Goal: Browse casually: Explore the website without a specific task or goal

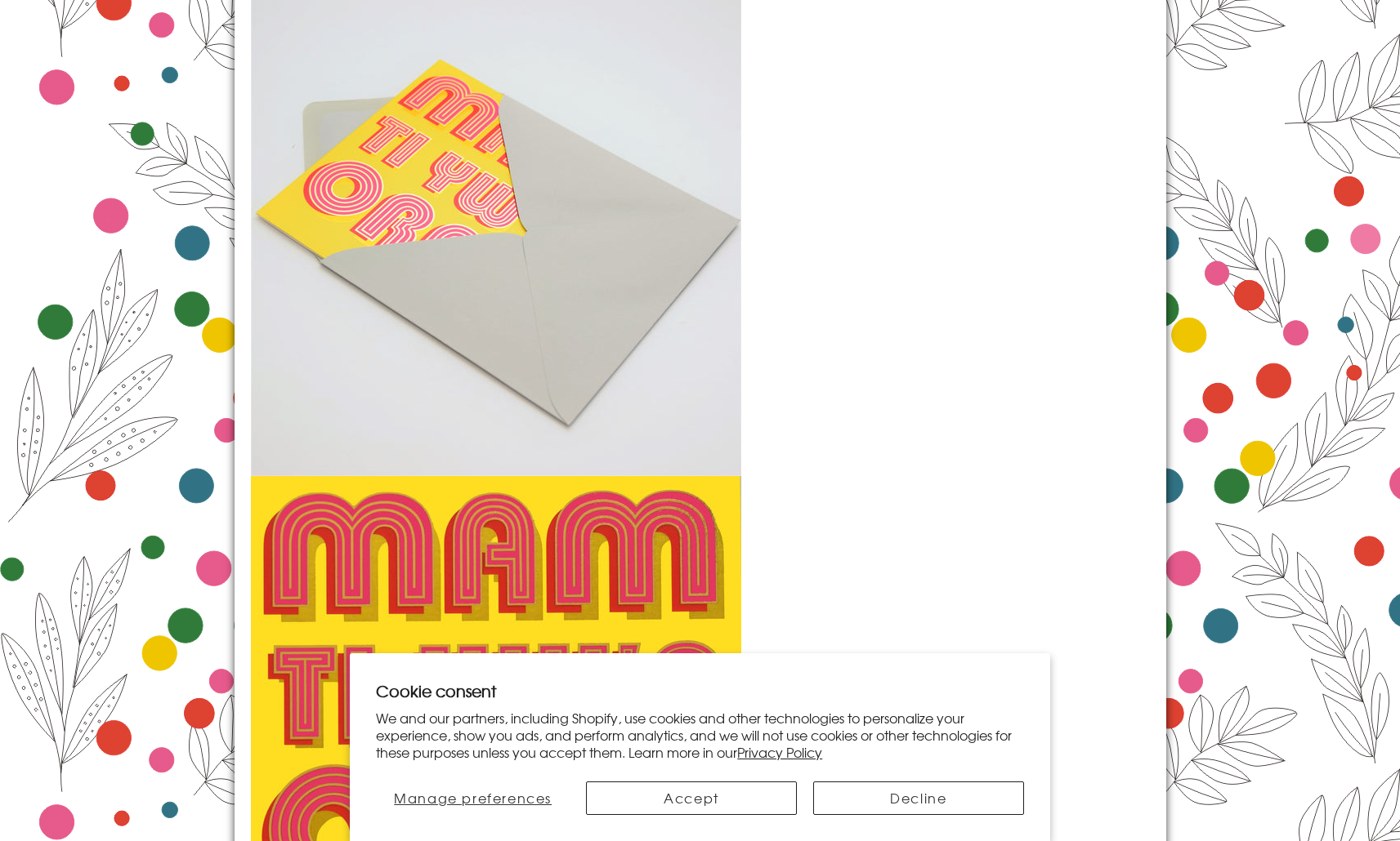
scroll to position [2523, 0]
